Goal: Task Accomplishment & Management: Manage account settings

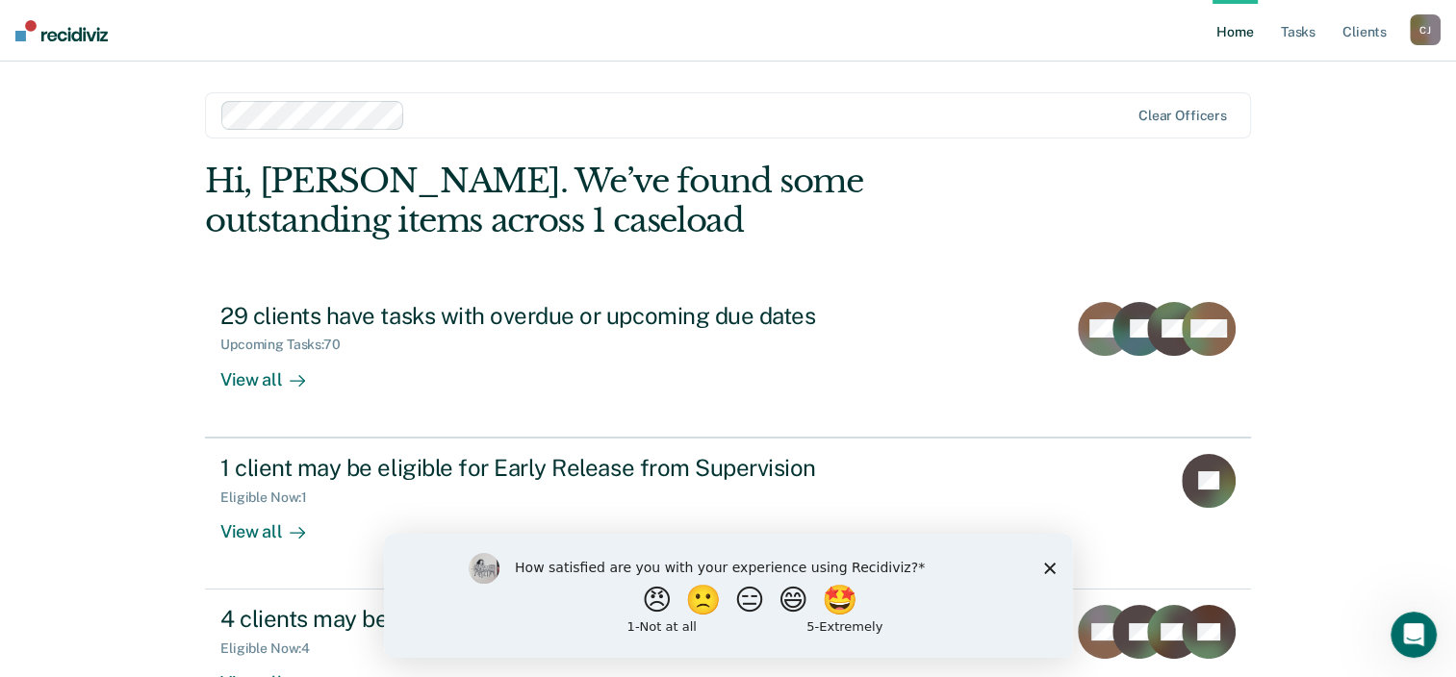
click at [1053, 566] on icon "Close survey" at bounding box center [1049, 568] width 12 height 12
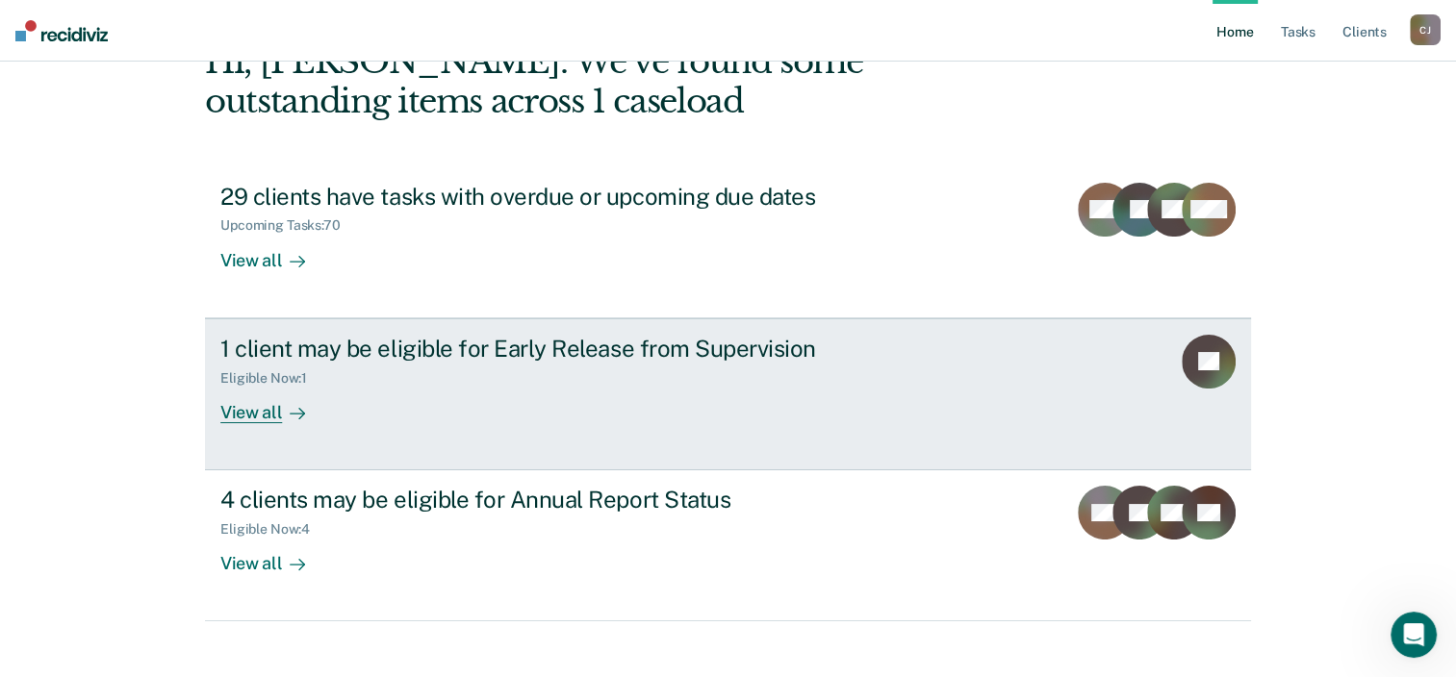
scroll to position [140, 0]
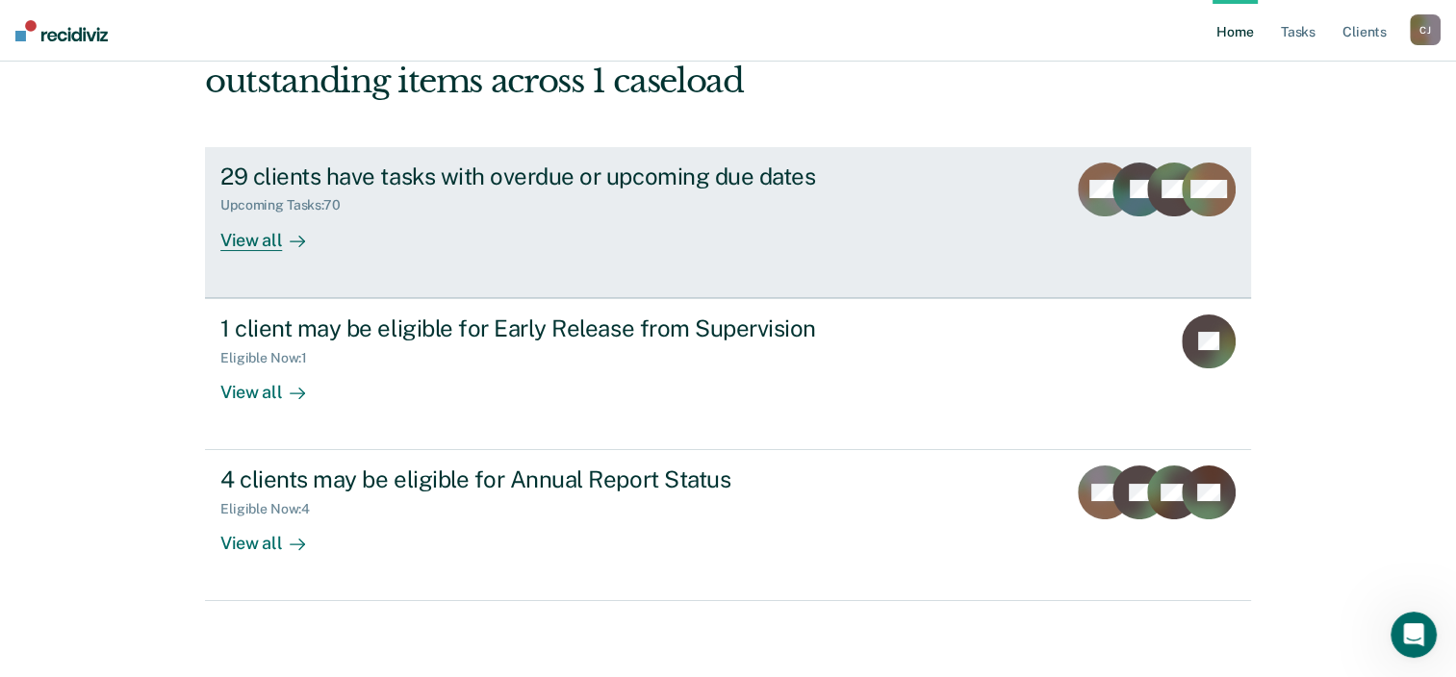
click at [251, 243] on div "View all" at bounding box center [274, 233] width 108 height 38
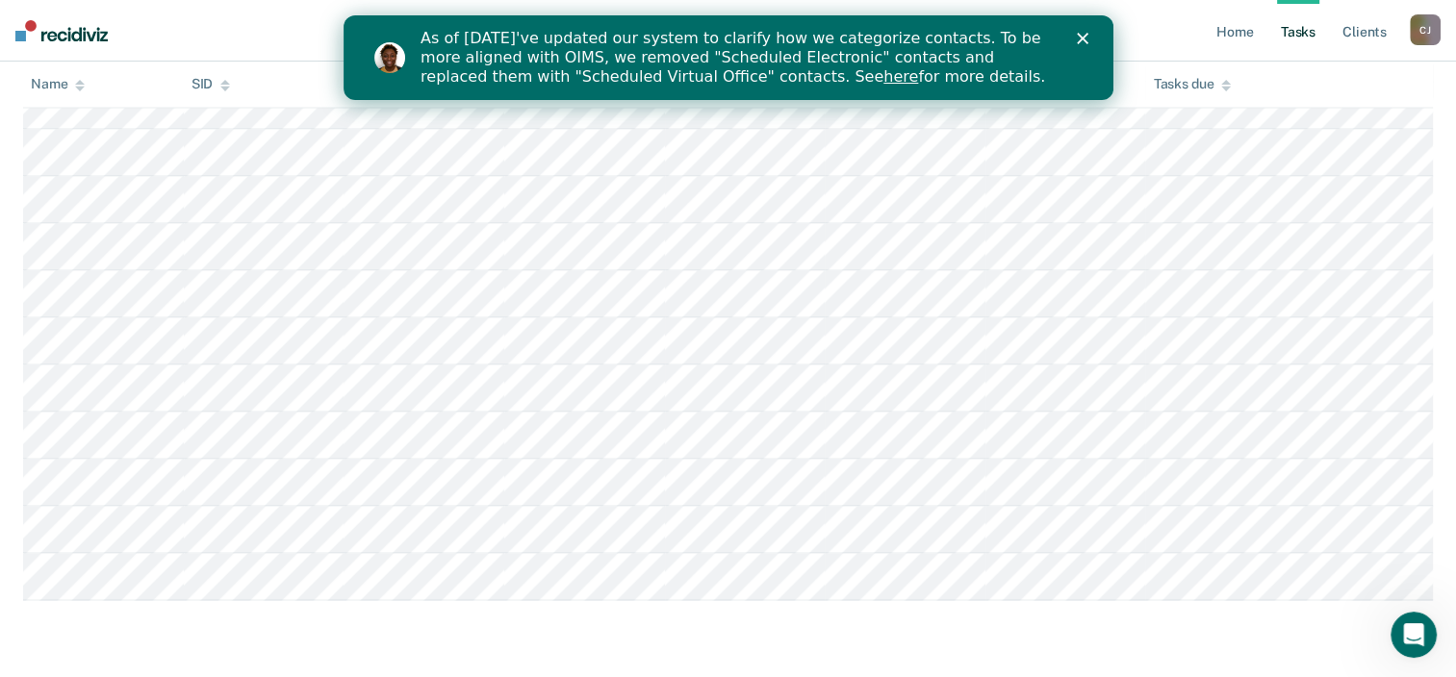
scroll to position [3447, 0]
click at [1076, 36] on icon "Close" at bounding box center [1082, 39] width 12 height 12
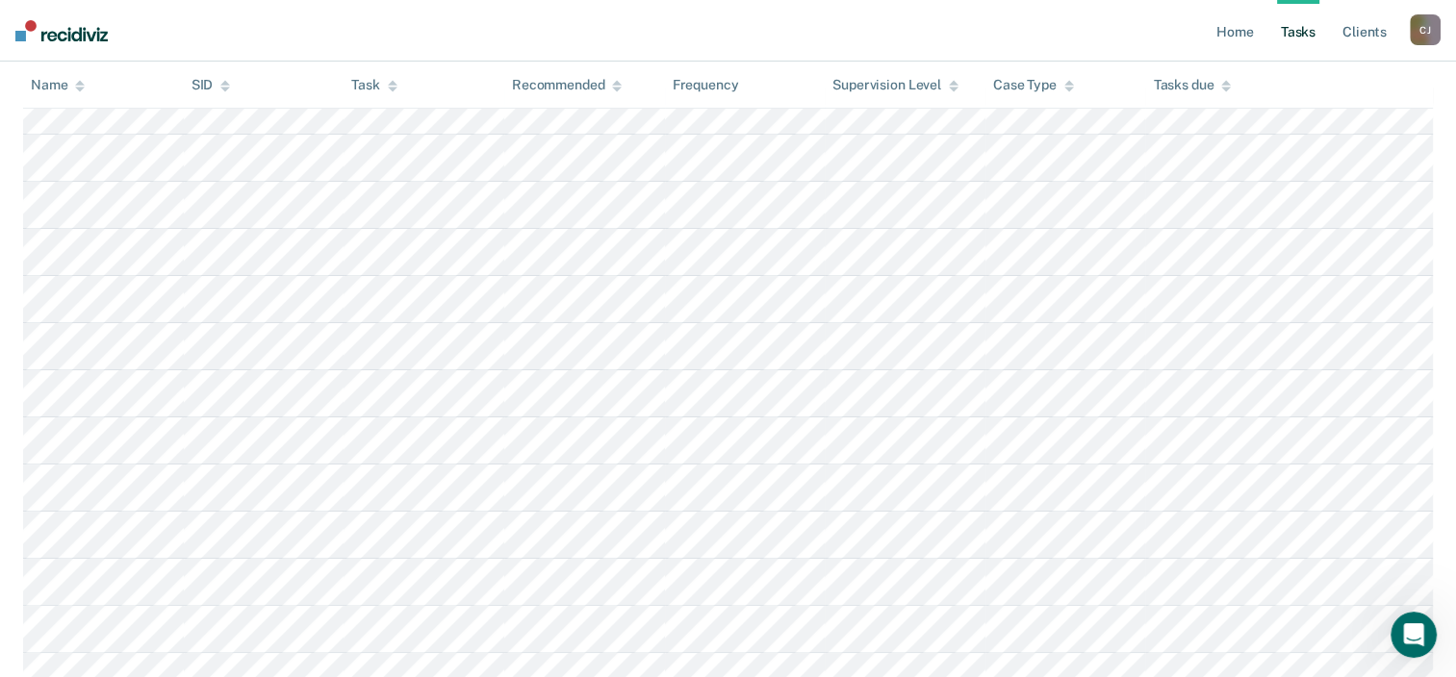
scroll to position [0, 0]
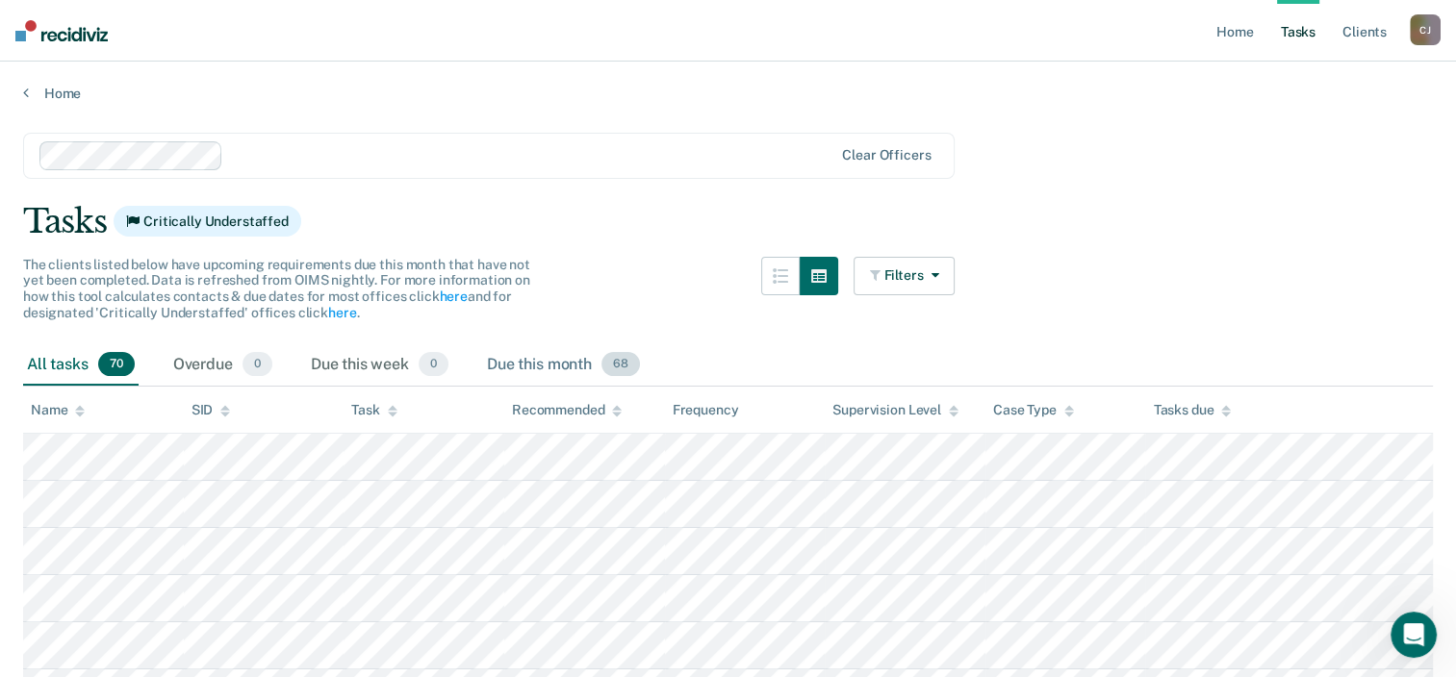
click at [627, 365] on span "68" at bounding box center [620, 364] width 38 height 25
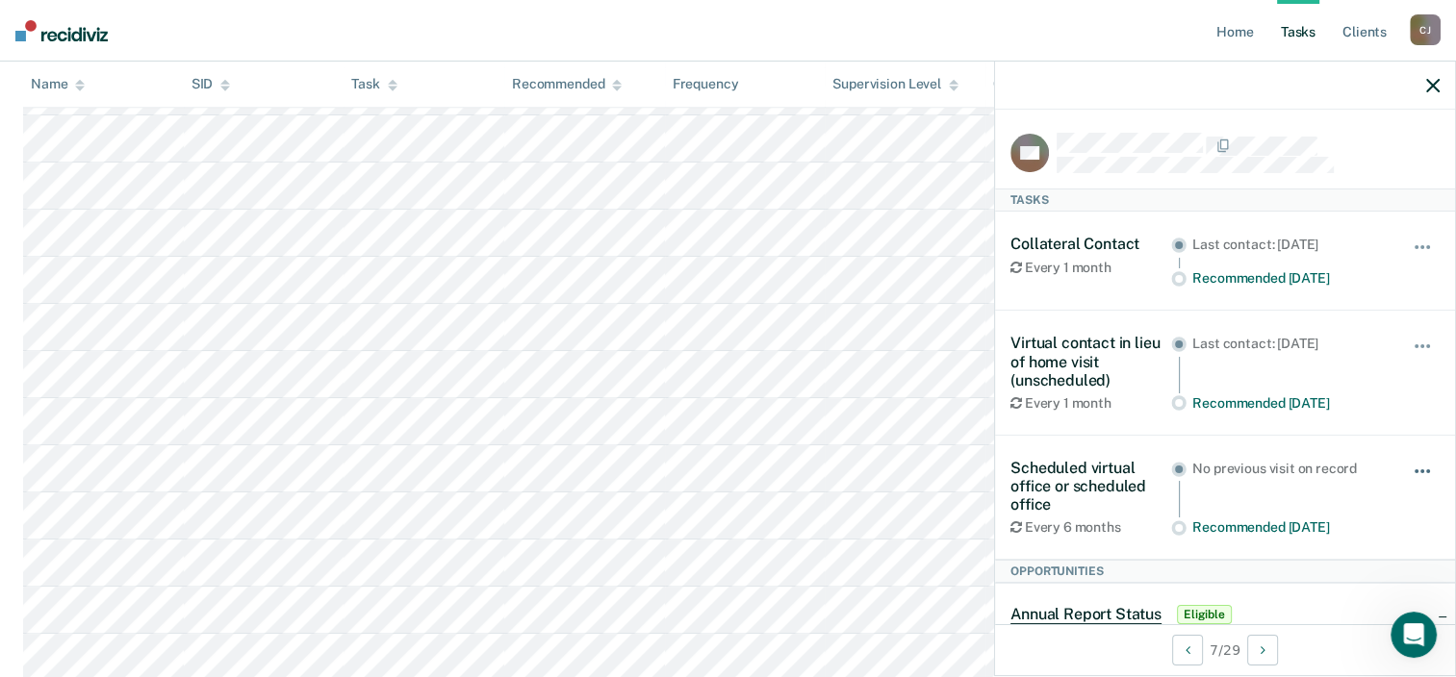
click at [1407, 466] on button "button" at bounding box center [1423, 481] width 33 height 31
click at [1415, 470] on span "button" at bounding box center [1417, 472] width 4 height 4
click at [1016, 524] on icon at bounding box center [1016, 527] width 12 height 13
